Goal: Information Seeking & Learning: Check status

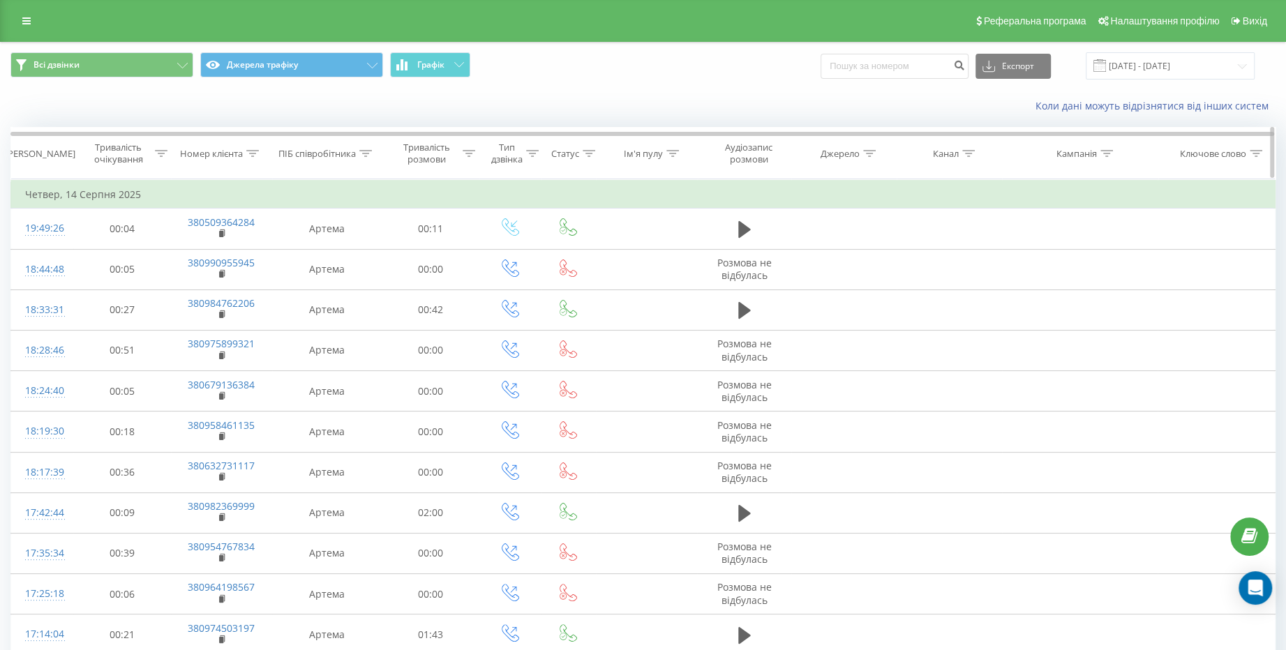
click at [529, 156] on icon at bounding box center [532, 153] width 13 height 7
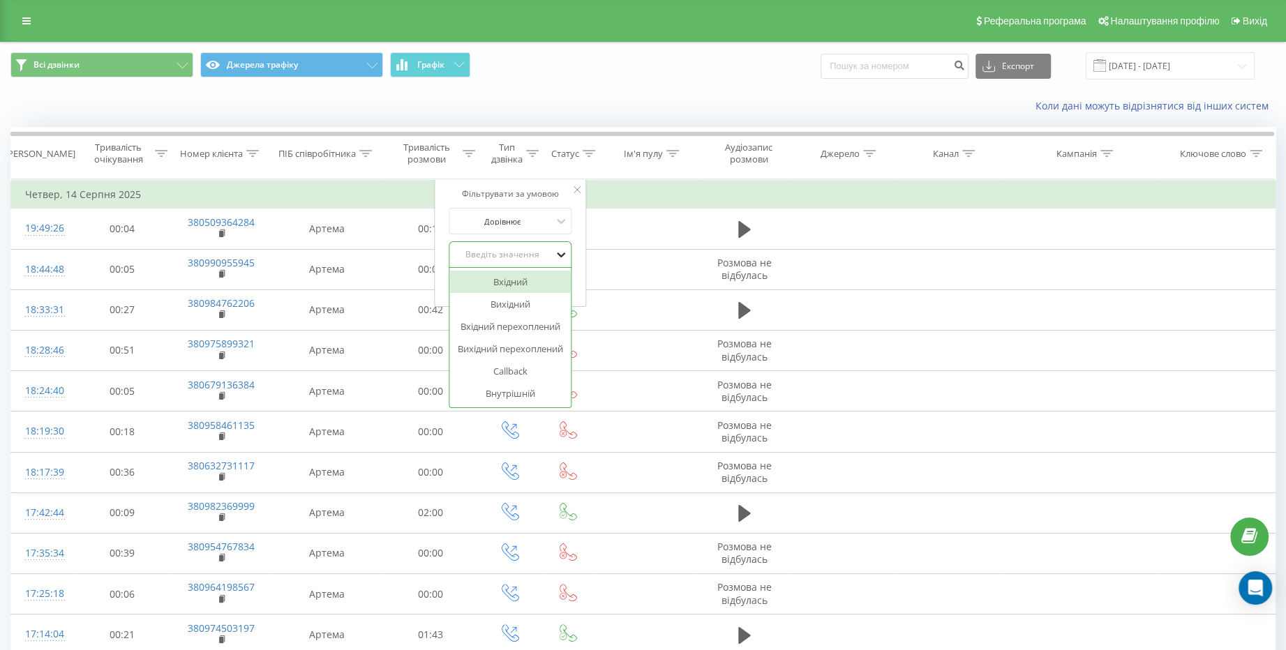
click at [554, 248] on icon at bounding box center [561, 255] width 14 height 14
click at [535, 281] on div "Вхідний" at bounding box center [509, 282] width 121 height 22
click at [535, 281] on span "OK" at bounding box center [539, 283] width 39 height 22
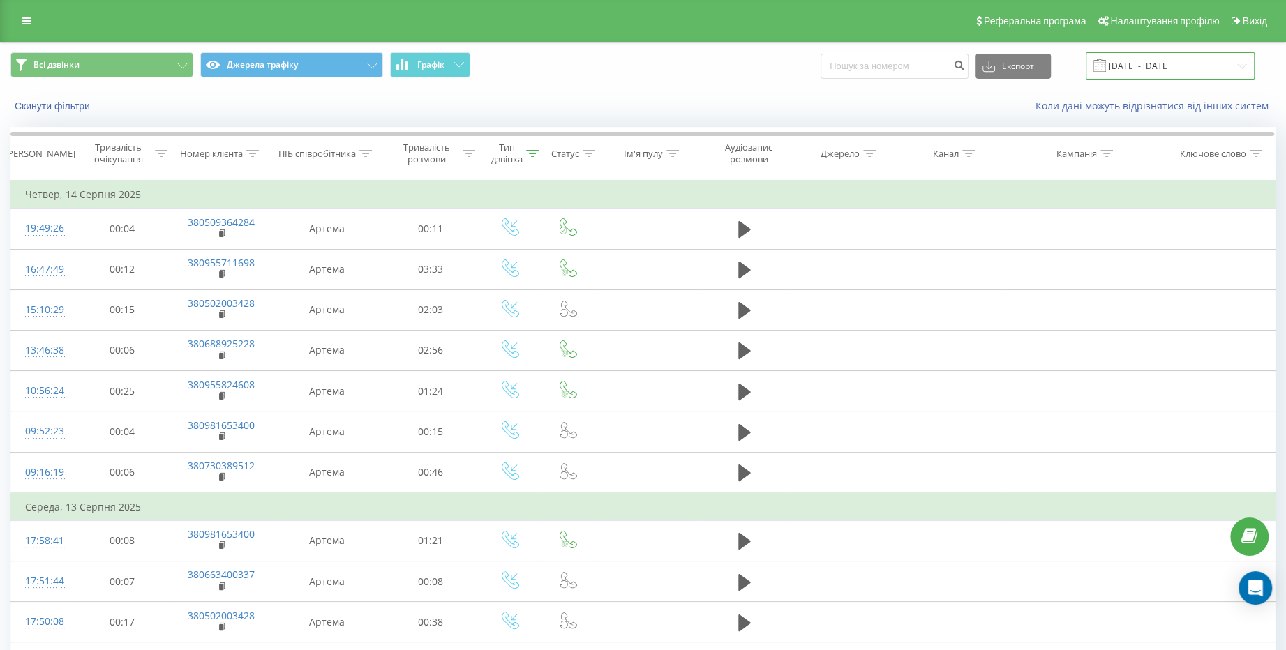
click at [1240, 62] on input "[DATE] - [DATE]" at bounding box center [1170, 65] width 169 height 27
click at [1106, 63] on span at bounding box center [1099, 65] width 13 height 13
click at [1162, 65] on input "[DATE] - [DATE]" at bounding box center [1170, 65] width 169 height 27
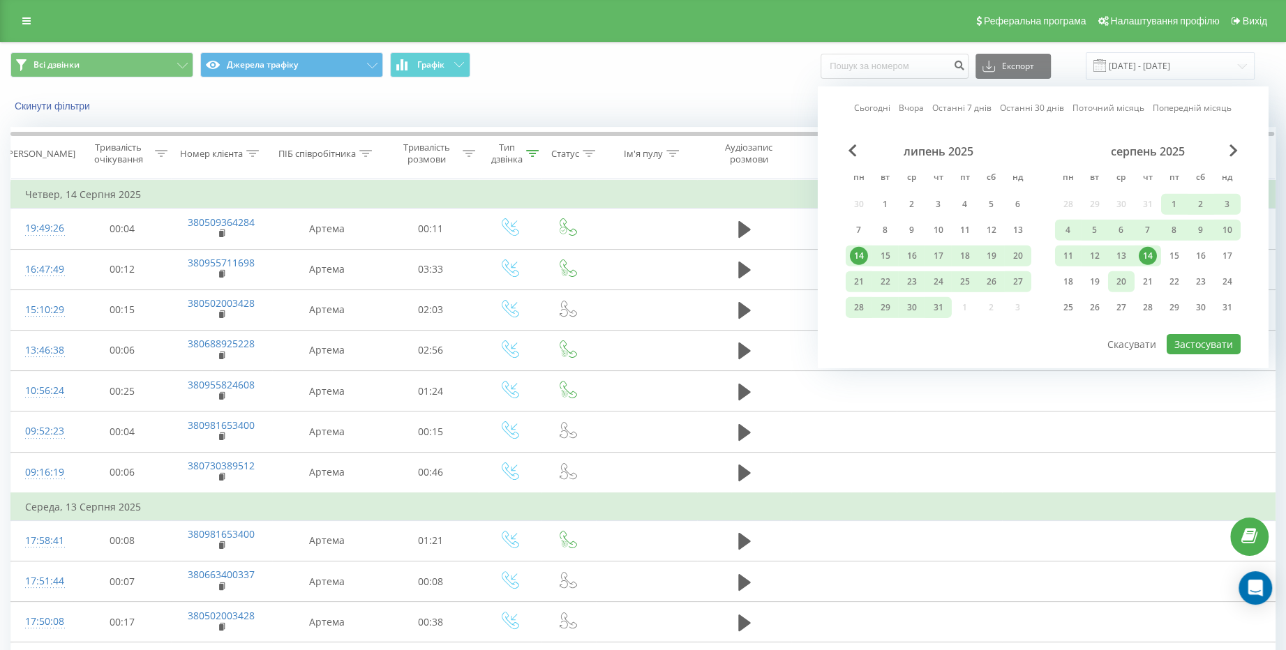
click at [1120, 283] on div "20" at bounding box center [1121, 282] width 18 height 18
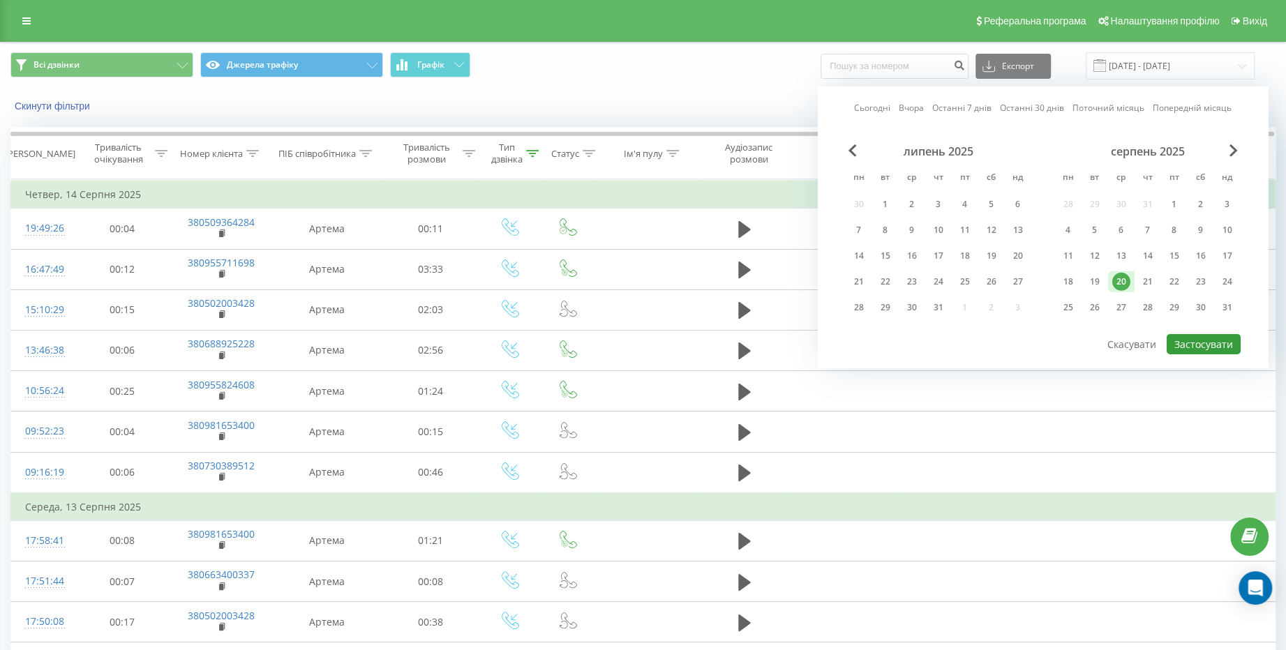
click at [1193, 346] on button "Застосувати" at bounding box center [1203, 344] width 74 height 20
type input "20.08.2025 - 20.08.2025"
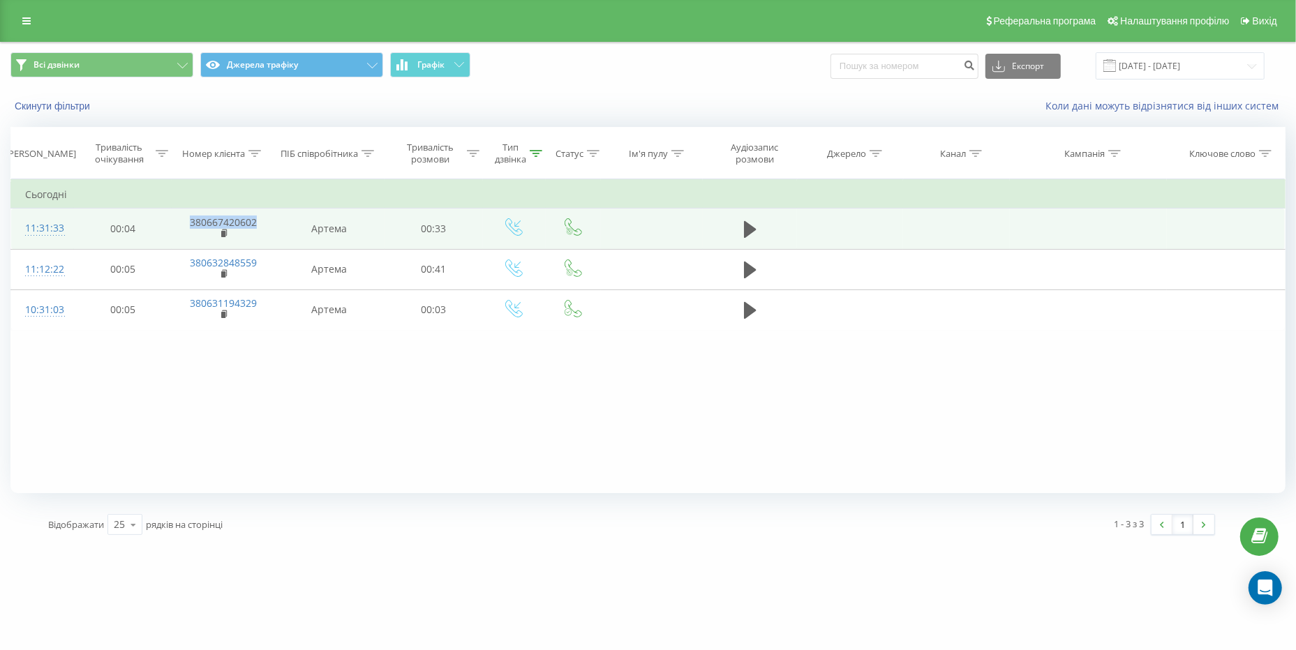
drag, startPoint x: 257, startPoint y: 223, endPoint x: 188, endPoint y: 226, distance: 68.4
click at [188, 226] on td "380667420602" at bounding box center [223, 229] width 102 height 40
copy link "380667420602"
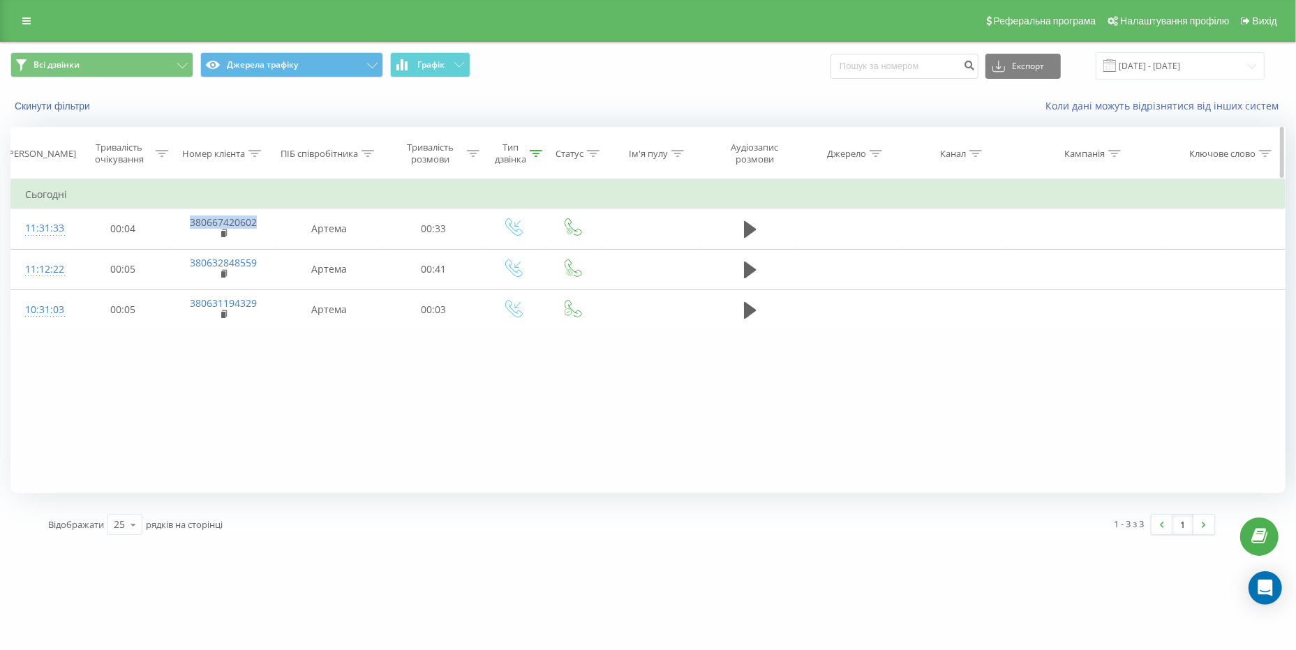
click at [539, 151] on icon at bounding box center [536, 153] width 13 height 7
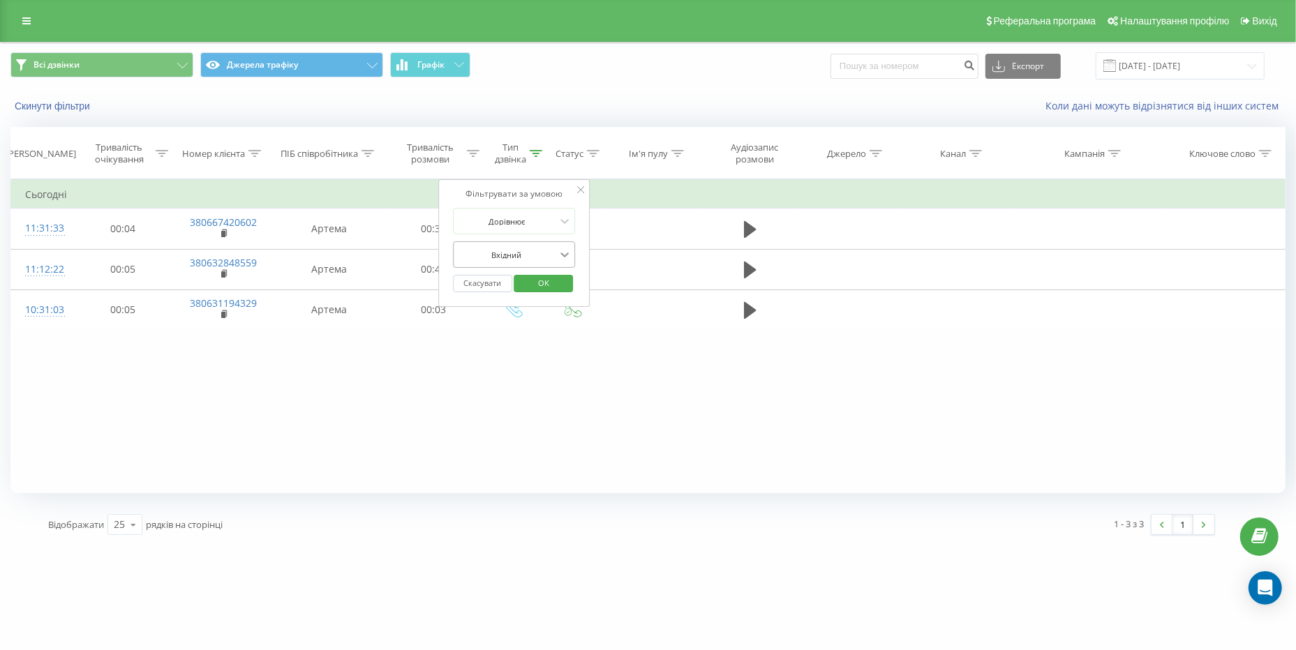
click at [561, 256] on icon at bounding box center [564, 255] width 14 height 14
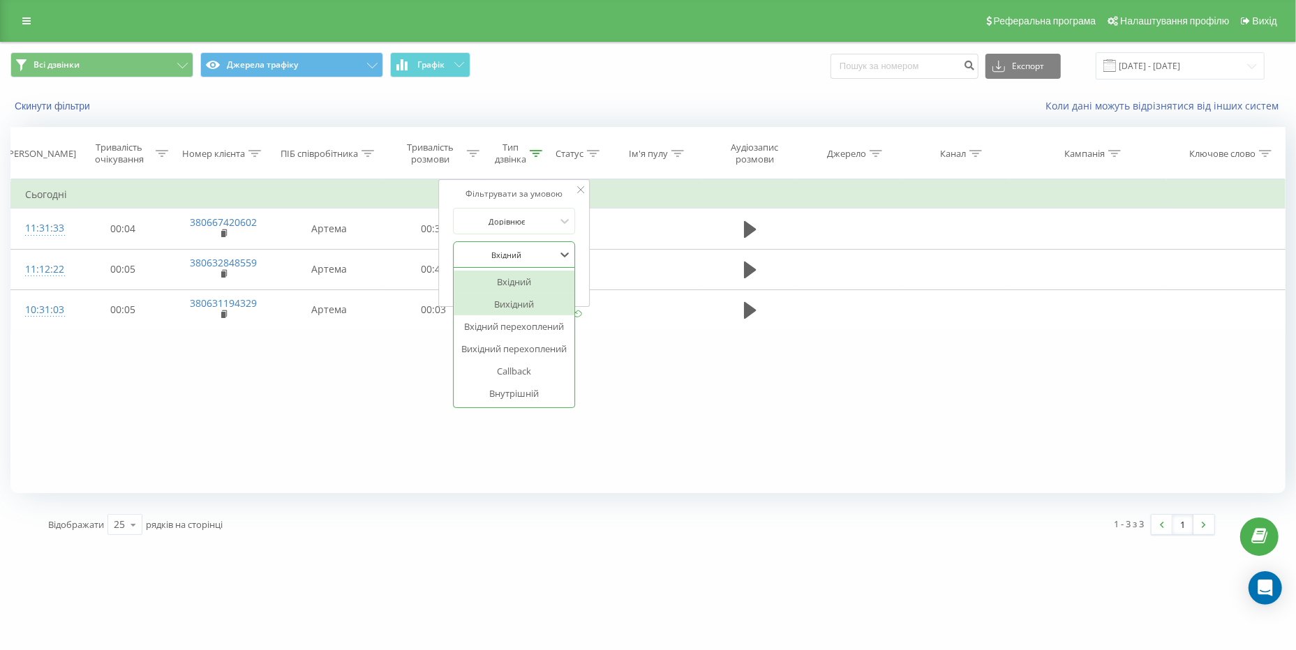
click at [521, 313] on div "Вихідний" at bounding box center [513, 304] width 121 height 22
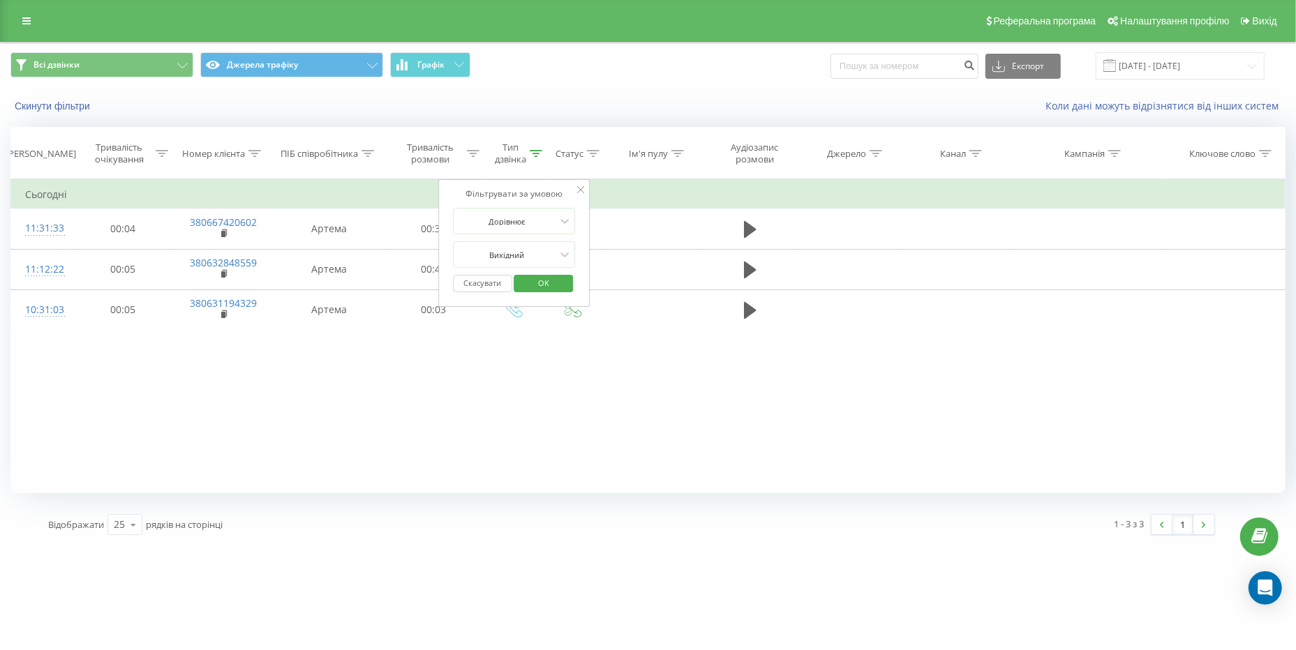
click at [534, 290] on span "OK" at bounding box center [543, 283] width 39 height 22
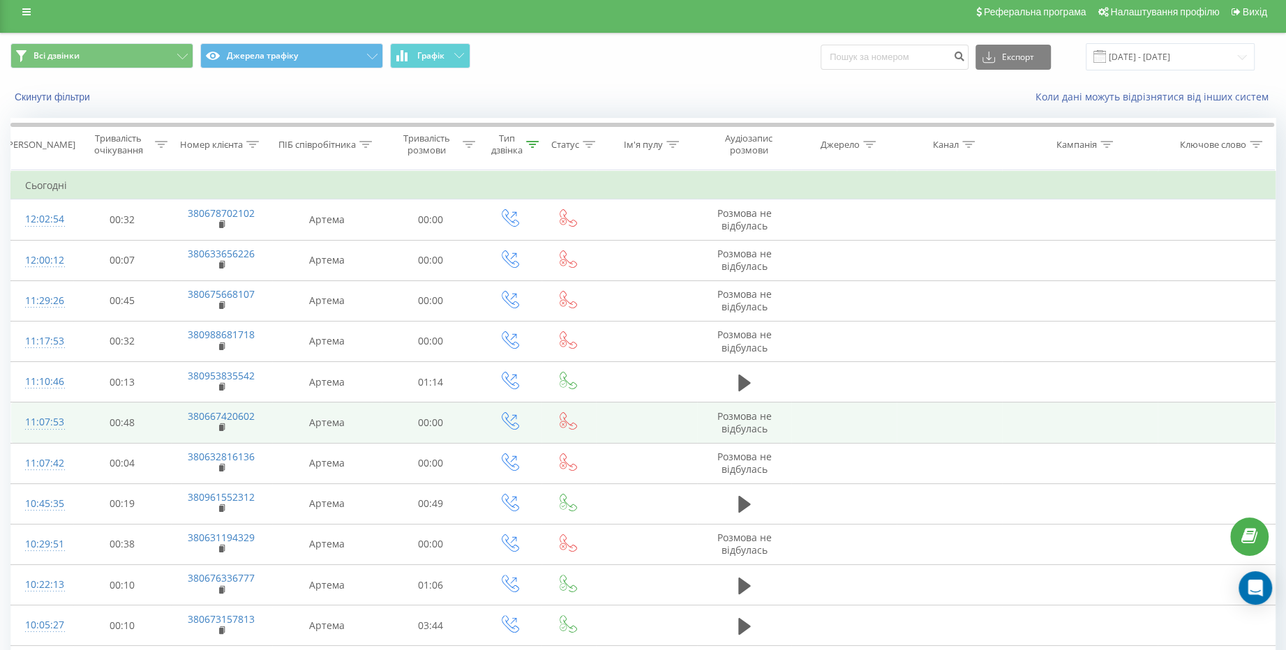
scroll to position [218, 0]
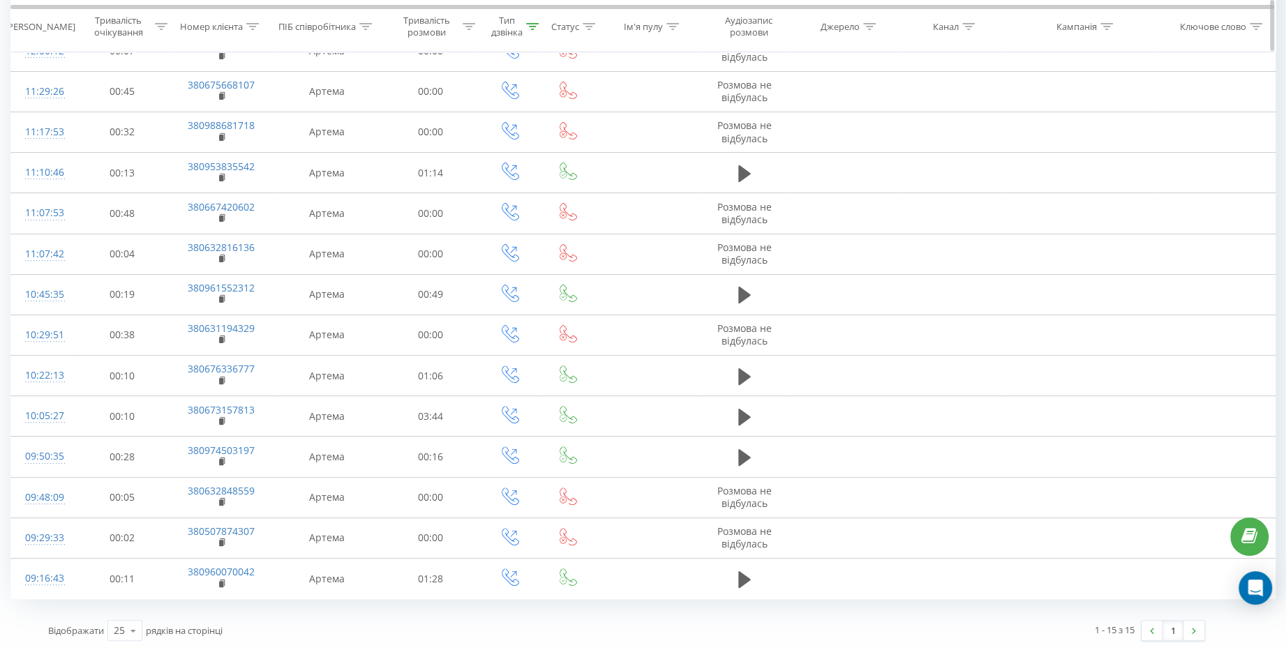
click at [534, 26] on icon at bounding box center [532, 25] width 13 height 7
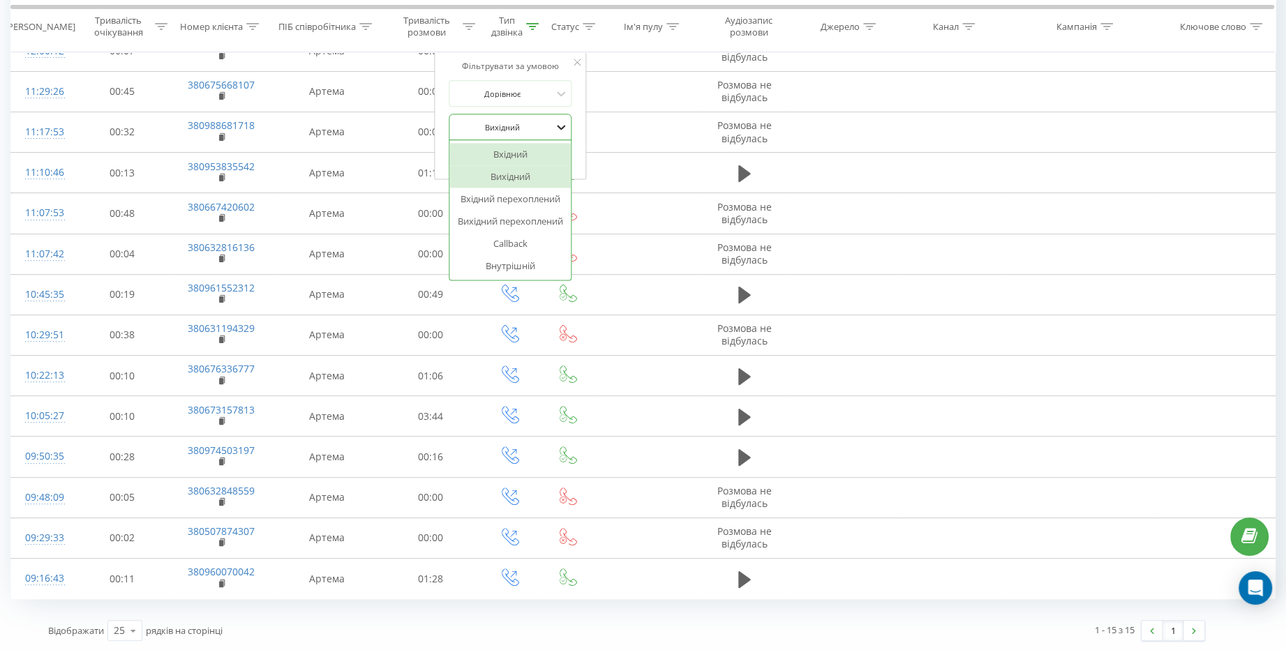
click at [560, 128] on icon at bounding box center [561, 128] width 8 height 5
click at [590, 24] on icon at bounding box center [589, 25] width 13 height 7
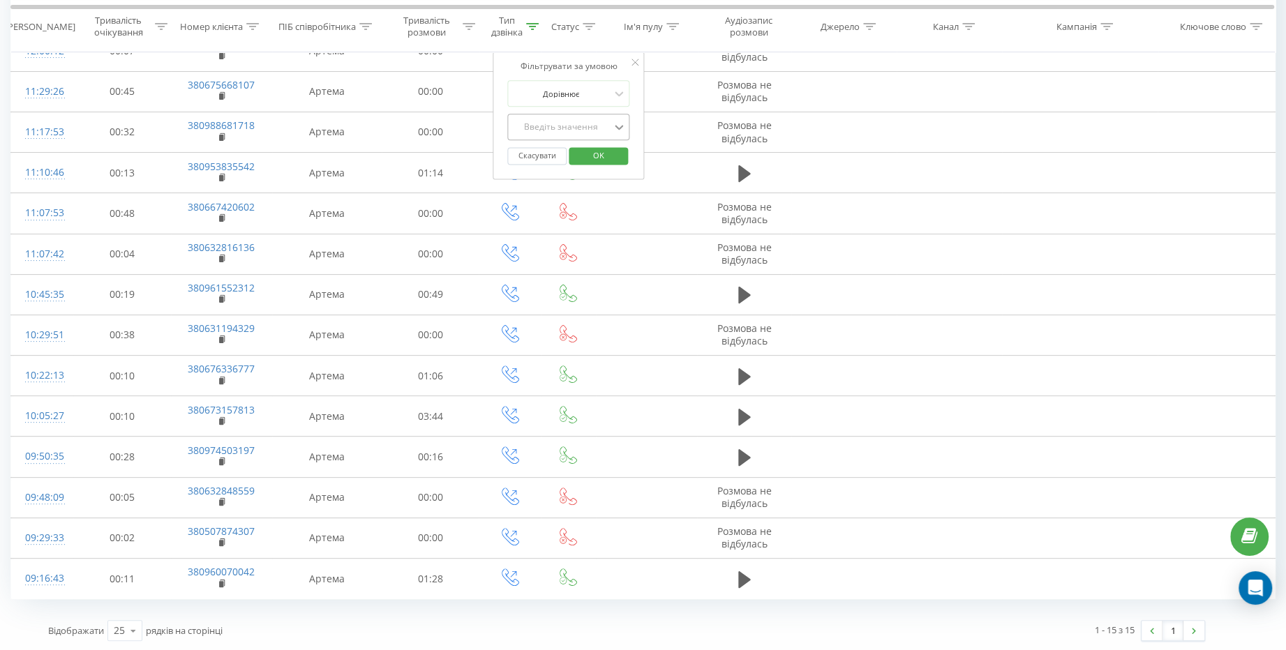
click at [616, 126] on icon at bounding box center [619, 128] width 8 height 5
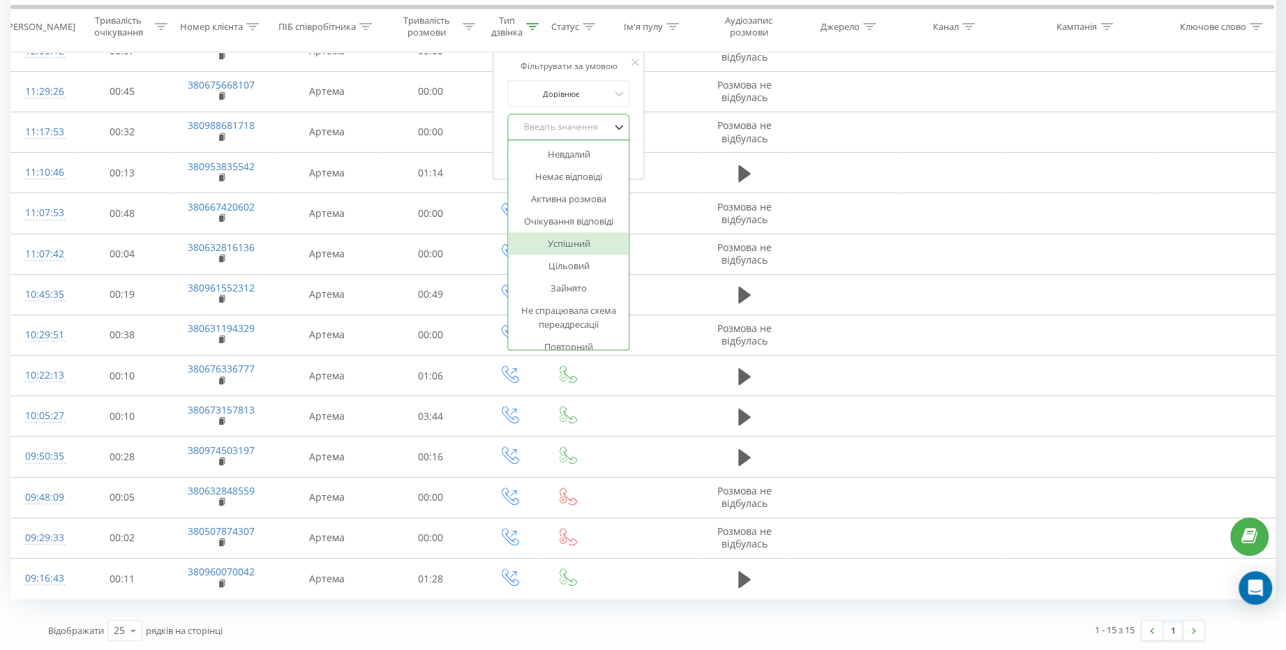
click at [565, 242] on div "Успішний" at bounding box center [568, 243] width 121 height 22
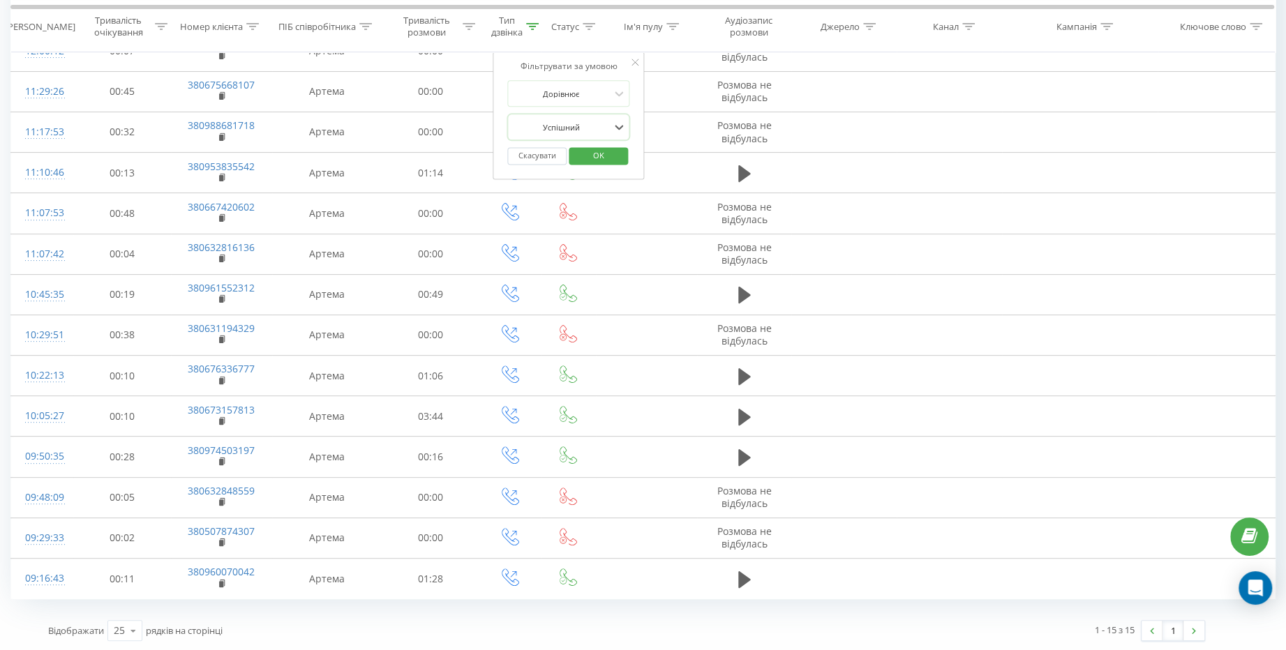
click at [602, 158] on span "OK" at bounding box center [597, 155] width 39 height 22
